Goal: Entertainment & Leisure: Consume media (video, audio)

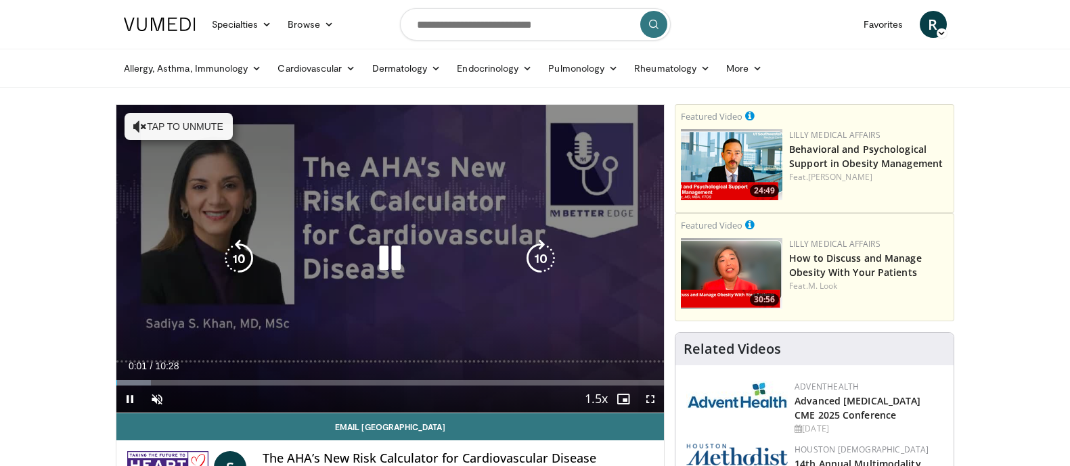
click at [171, 132] on button "Tap to unmute" at bounding box center [179, 126] width 108 height 27
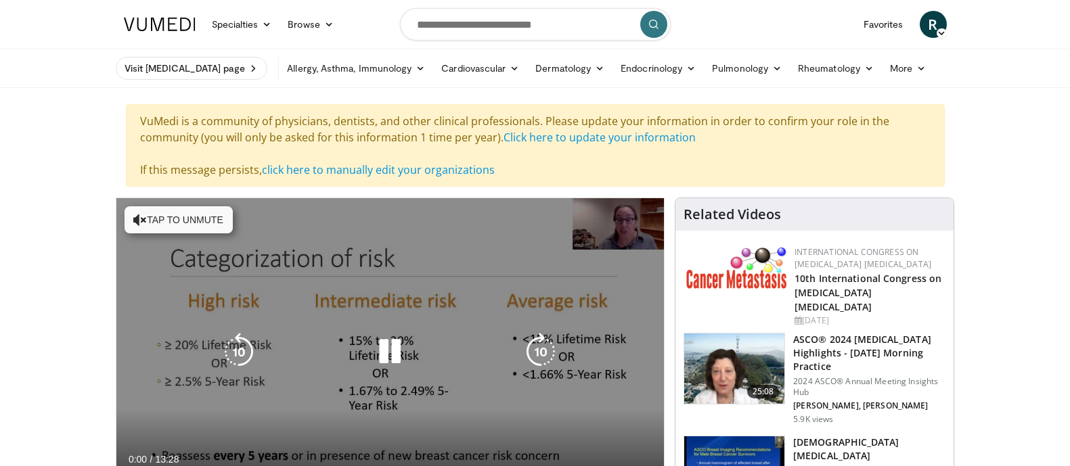
click at [192, 225] on button "Tap to unmute" at bounding box center [179, 219] width 108 height 27
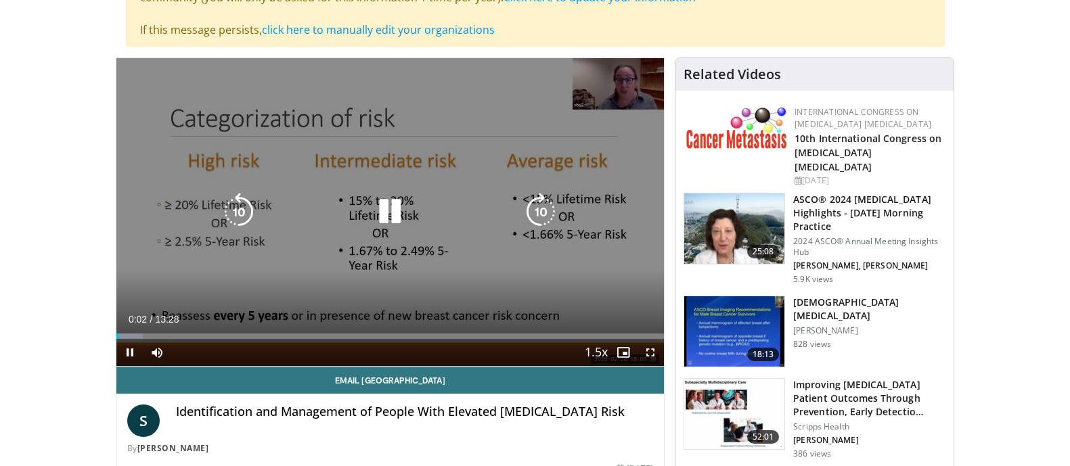
scroll to position [169, 0]
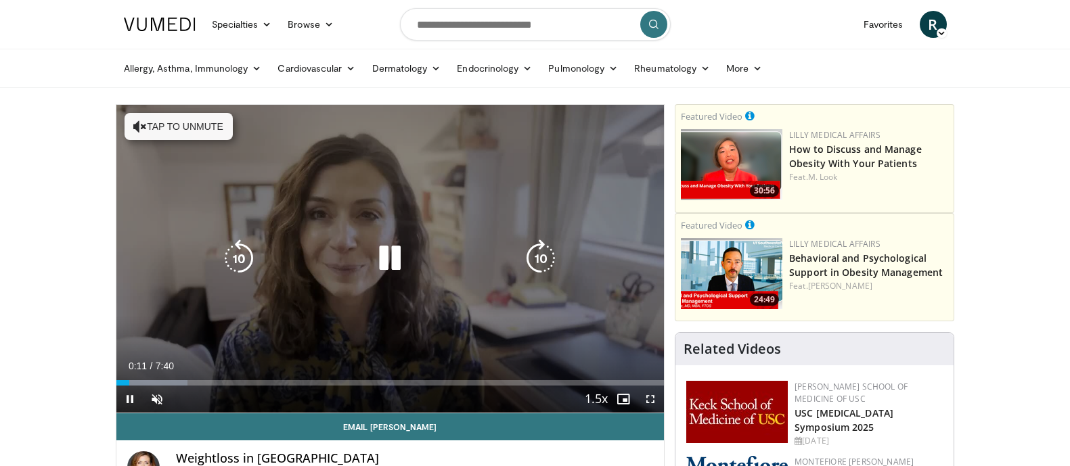
click at [173, 129] on button "Tap to unmute" at bounding box center [179, 126] width 108 height 27
click at [381, 248] on icon "Video Player" at bounding box center [390, 259] width 38 height 38
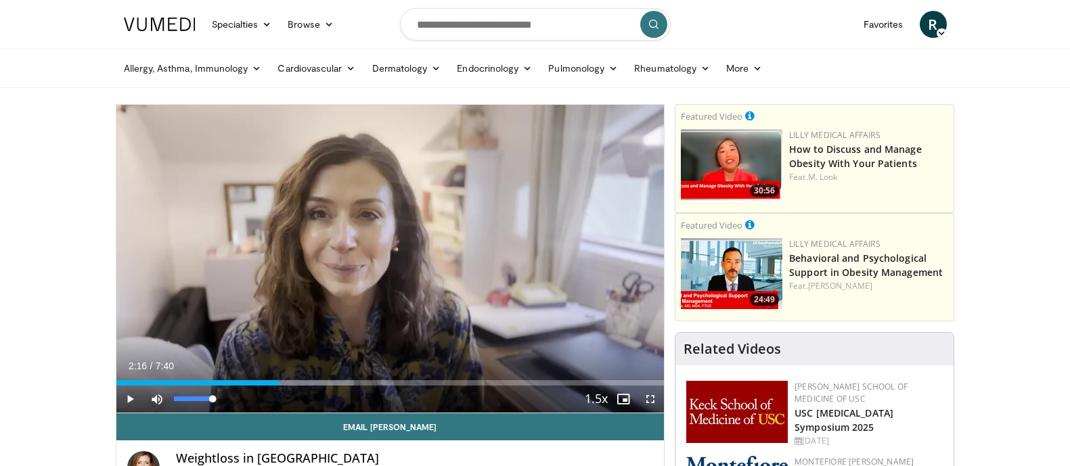
click at [225, 386] on div "Mute 2%" at bounding box center [191, 399] width 95 height 27
drag, startPoint x: 227, startPoint y: 386, endPoint x: 236, endPoint y: 380, distance: 10.9
click at [229, 386] on div "Current Time 2:16 / Duration 7:40 Play Skip Backward Skip Forward Mute 2% Loade…" at bounding box center [390, 399] width 548 height 27
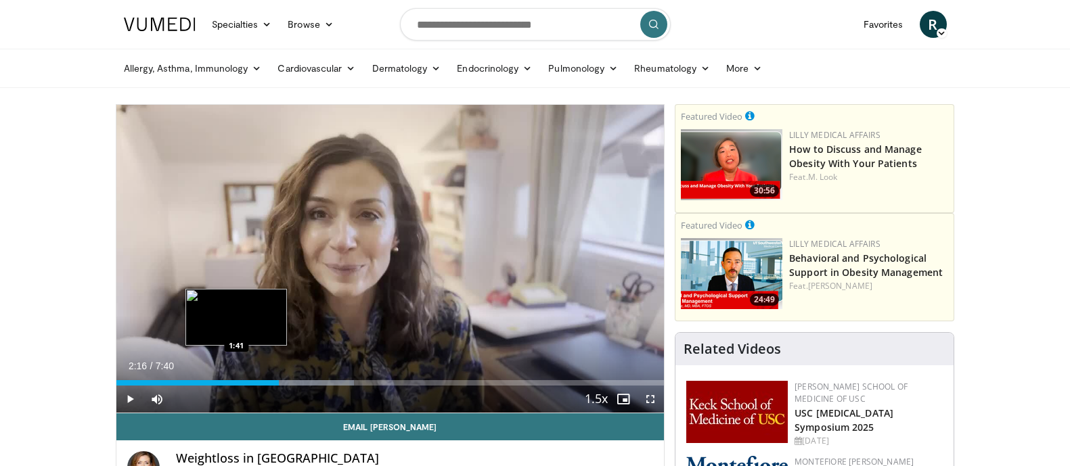
click at [236, 380] on div "2:16" at bounding box center [197, 382] width 162 height 5
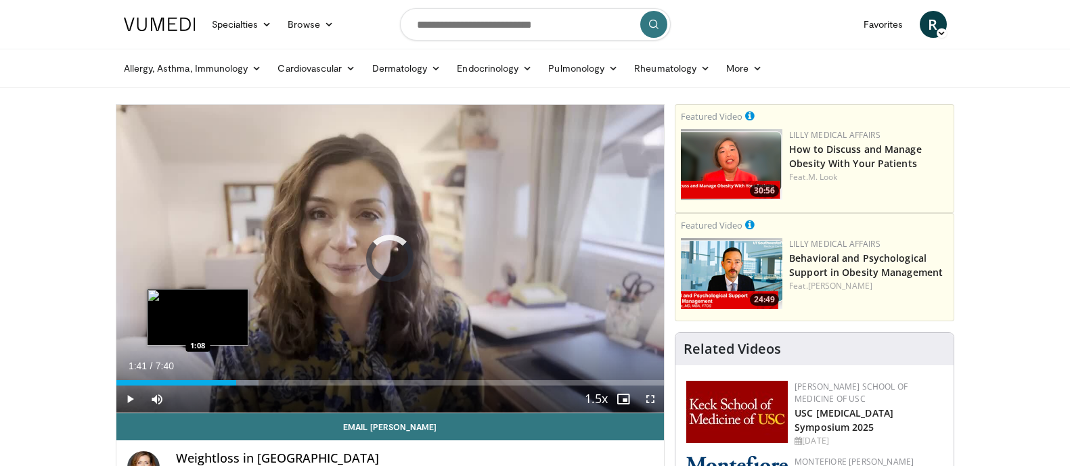
click at [199, 382] on div "Loaded : 26.06% 1:41 1:08" at bounding box center [390, 382] width 548 height 5
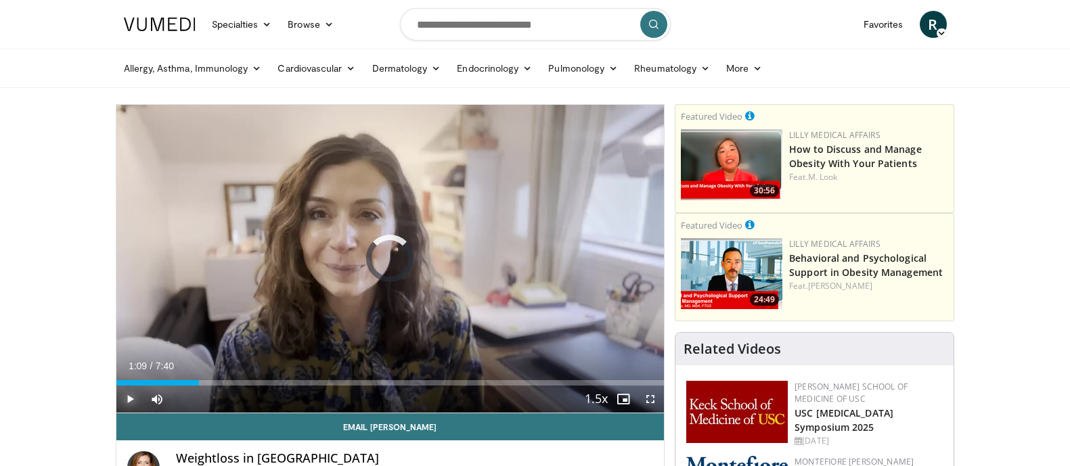
click at [138, 392] on span "Video Player" at bounding box center [129, 399] width 27 height 27
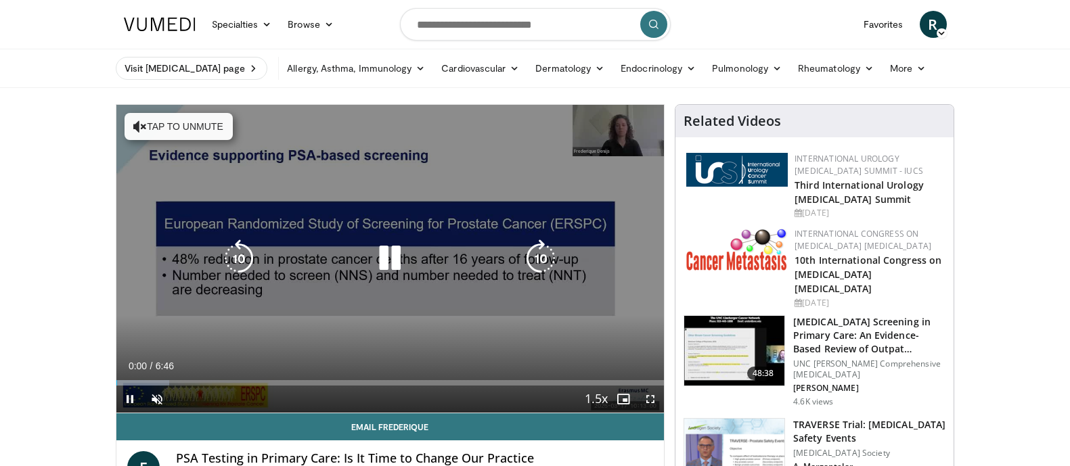
drag, startPoint x: 204, startPoint y: 129, endPoint x: 402, endPoint y: 146, distance: 198.3
click at [204, 129] on button "Tap to unmute" at bounding box center [179, 126] width 108 height 27
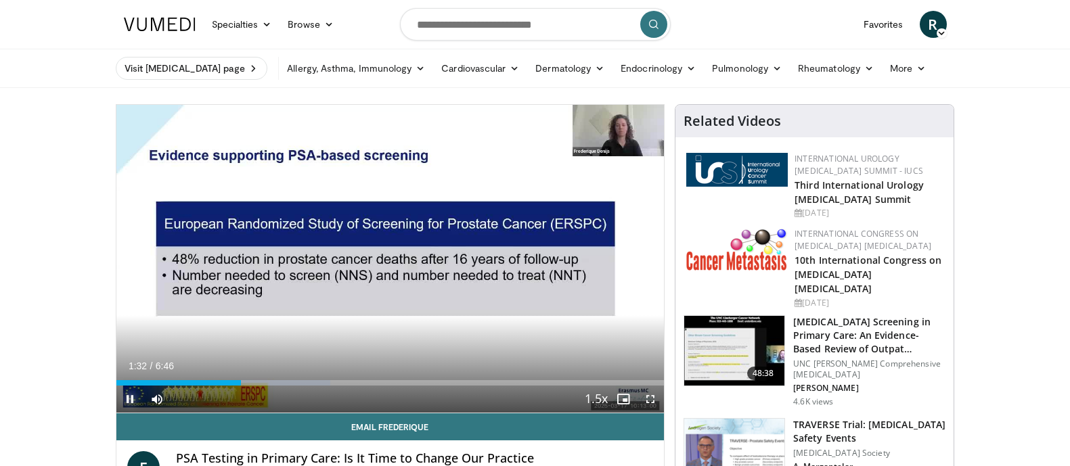
click at [130, 395] on span "Video Player" at bounding box center [129, 399] width 27 height 27
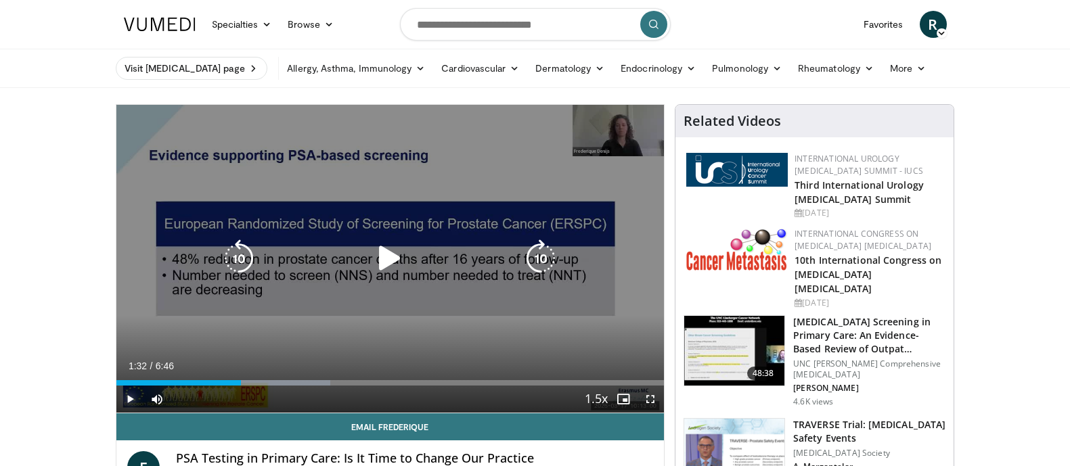
click at [141, 391] on span "Video Player" at bounding box center [129, 399] width 27 height 27
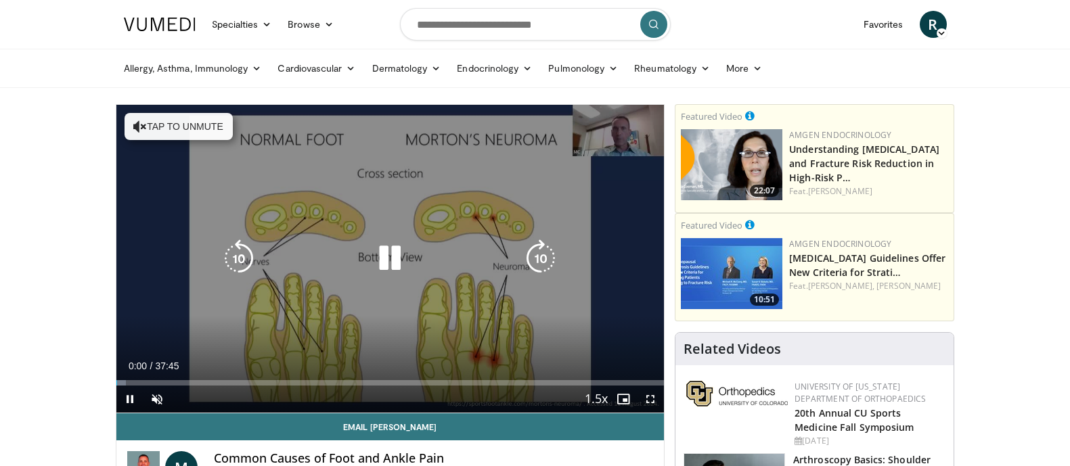
click at [174, 121] on button "Tap to unmute" at bounding box center [179, 126] width 108 height 27
click at [386, 252] on icon "Video Player" at bounding box center [390, 259] width 38 height 38
click at [391, 258] on icon "Video Player" at bounding box center [390, 259] width 38 height 38
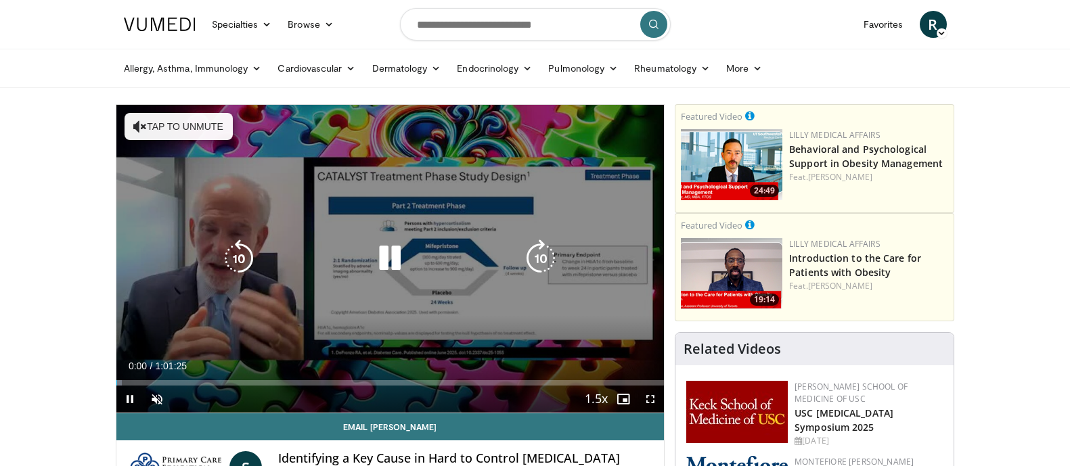
drag, startPoint x: 177, startPoint y: 126, endPoint x: 242, endPoint y: 151, distance: 70.3
click at [177, 126] on button "Tap to unmute" at bounding box center [179, 126] width 108 height 27
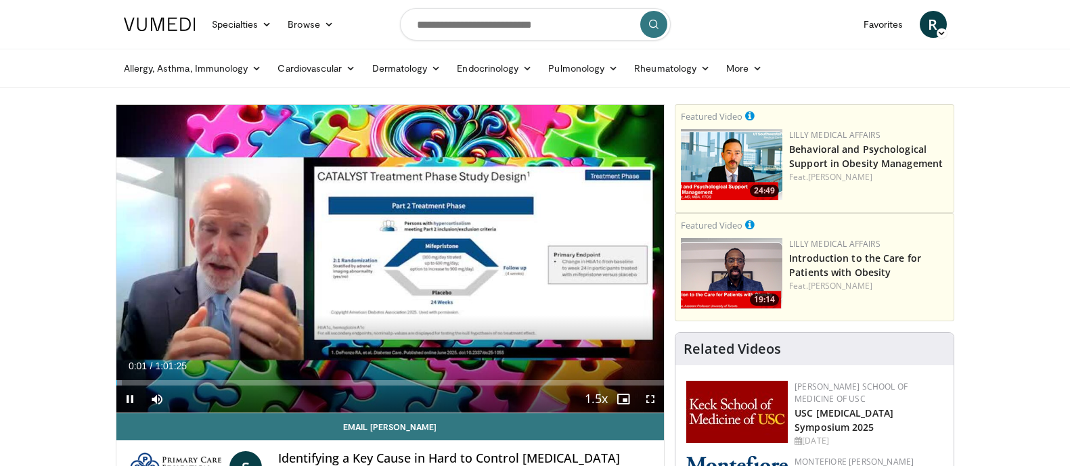
drag, startPoint x: 392, startPoint y: 262, endPoint x: 481, endPoint y: 5, distance: 272.3
click at [392, 261] on icon "Video Player" at bounding box center [390, 259] width 38 height 38
